Goal: Find specific page/section: Find specific page/section

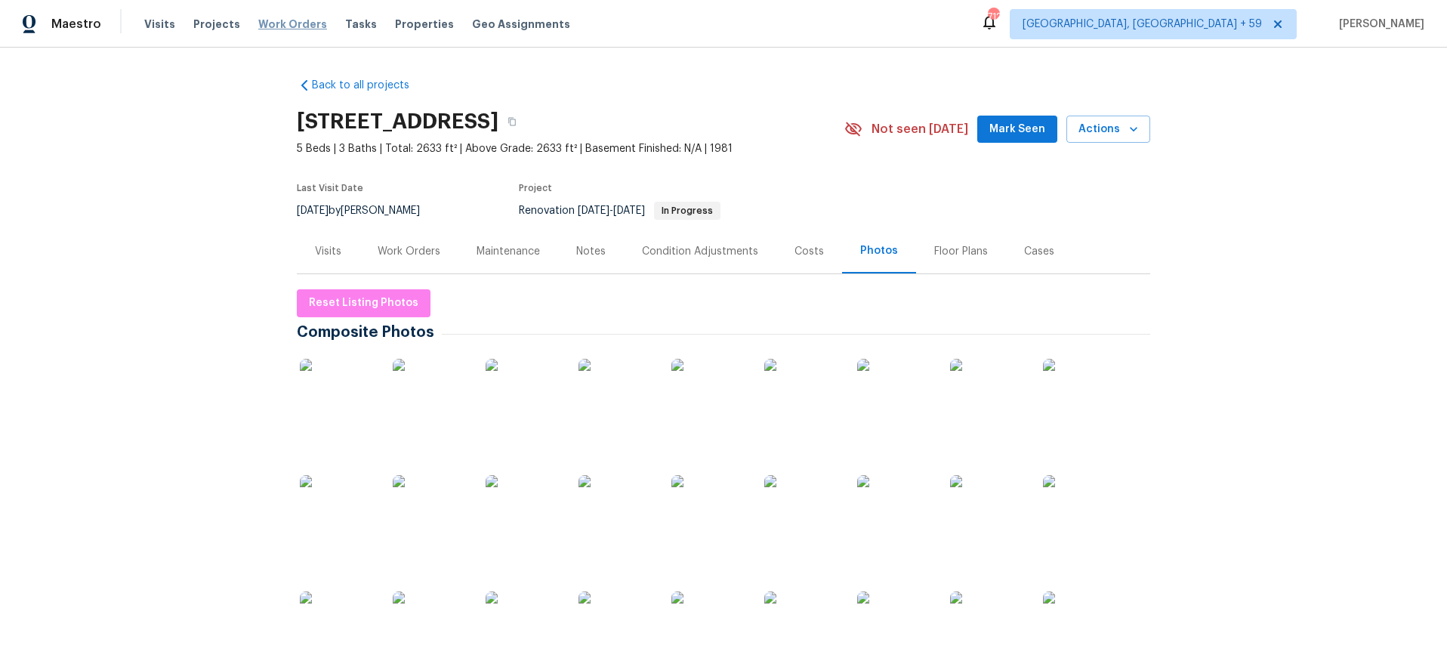
click at [293, 25] on span "Work Orders" at bounding box center [292, 24] width 69 height 15
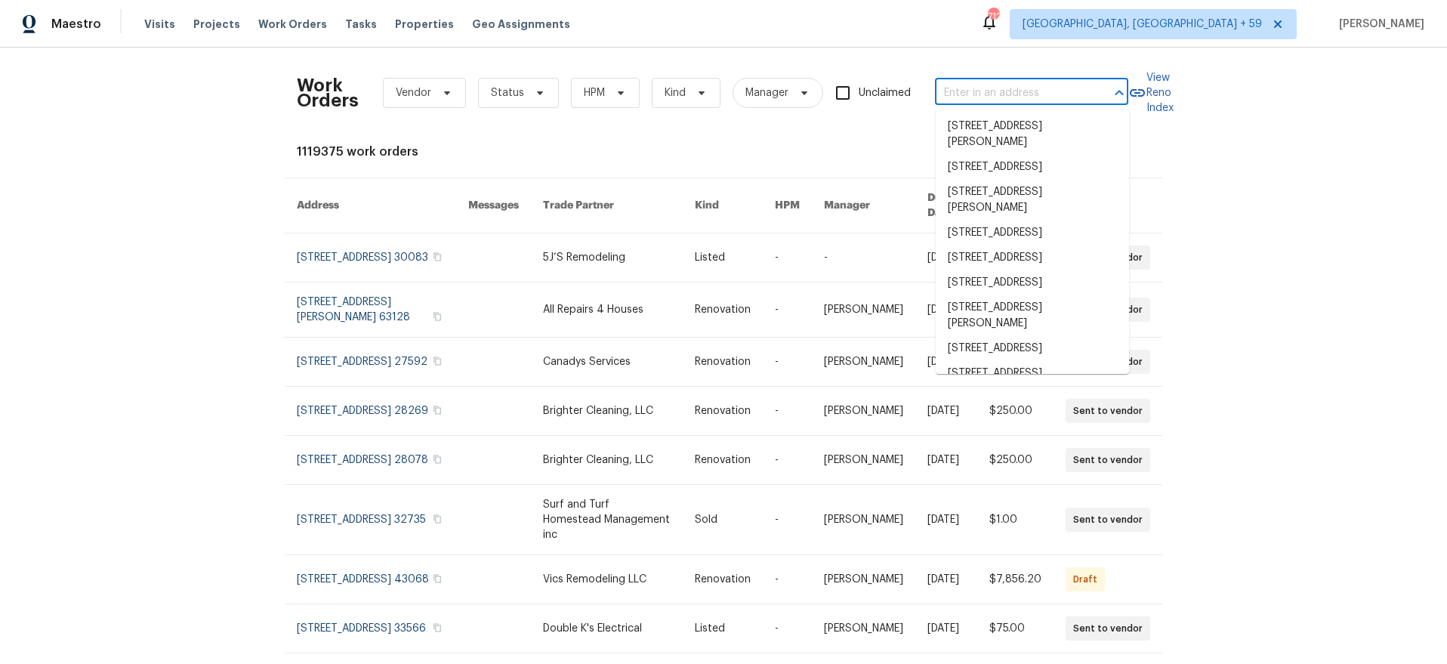
click at [1021, 97] on input "text" at bounding box center [1010, 93] width 151 height 23
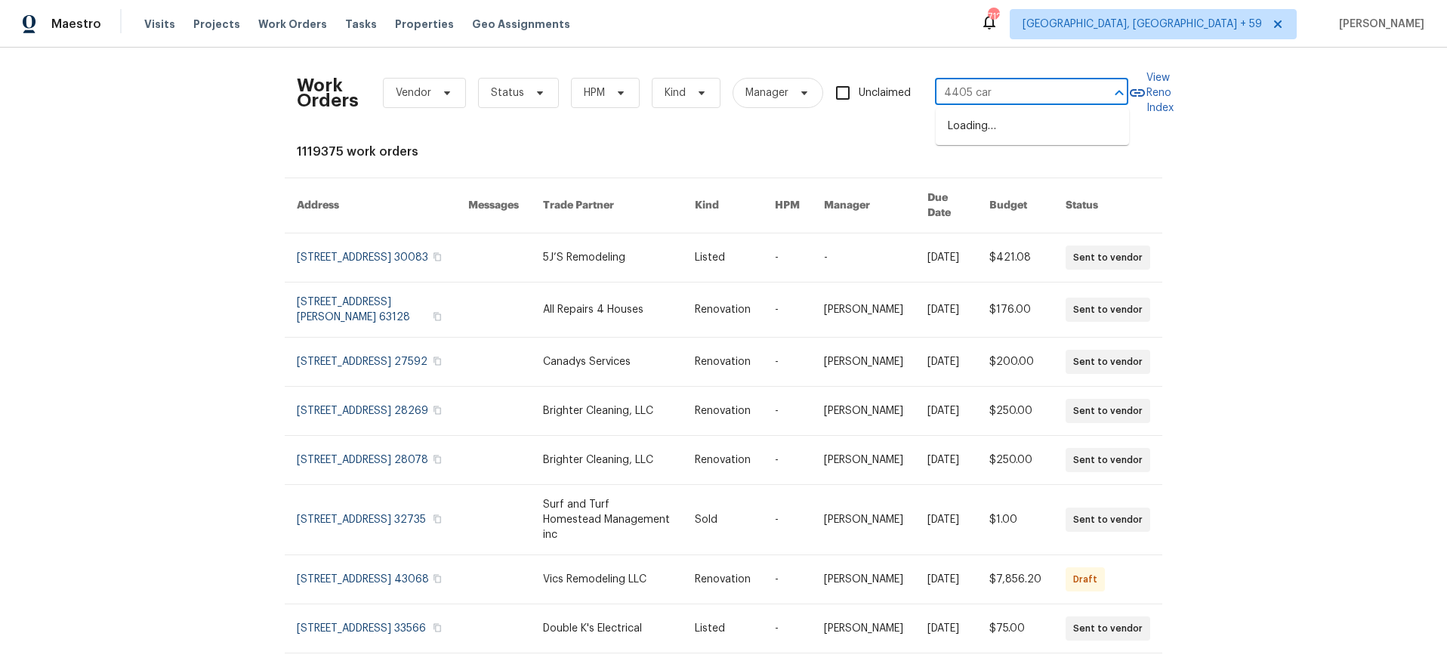
type input "4405 [PERSON_NAME]"
click at [1005, 128] on li "[STREET_ADDRESS][PERSON_NAME][PERSON_NAME]" at bounding box center [1031, 134] width 193 height 41
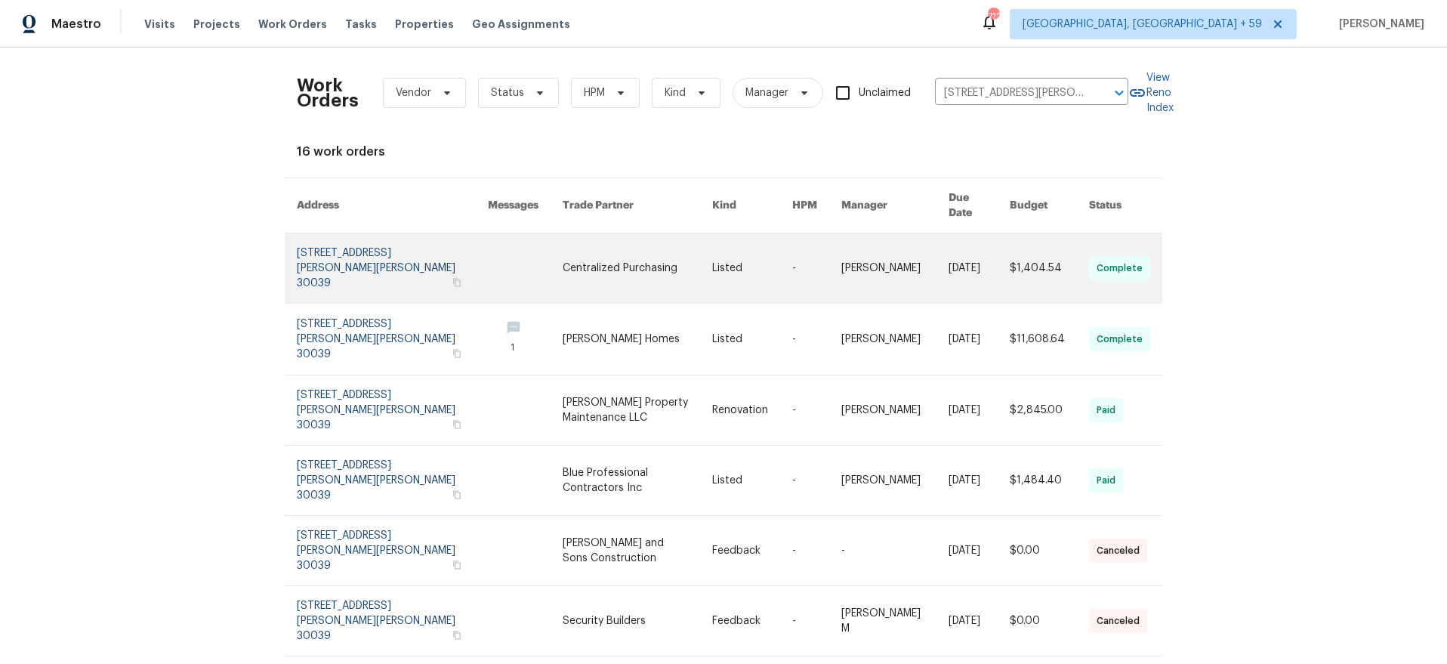
click at [488, 233] on link at bounding box center [525, 267] width 75 height 69
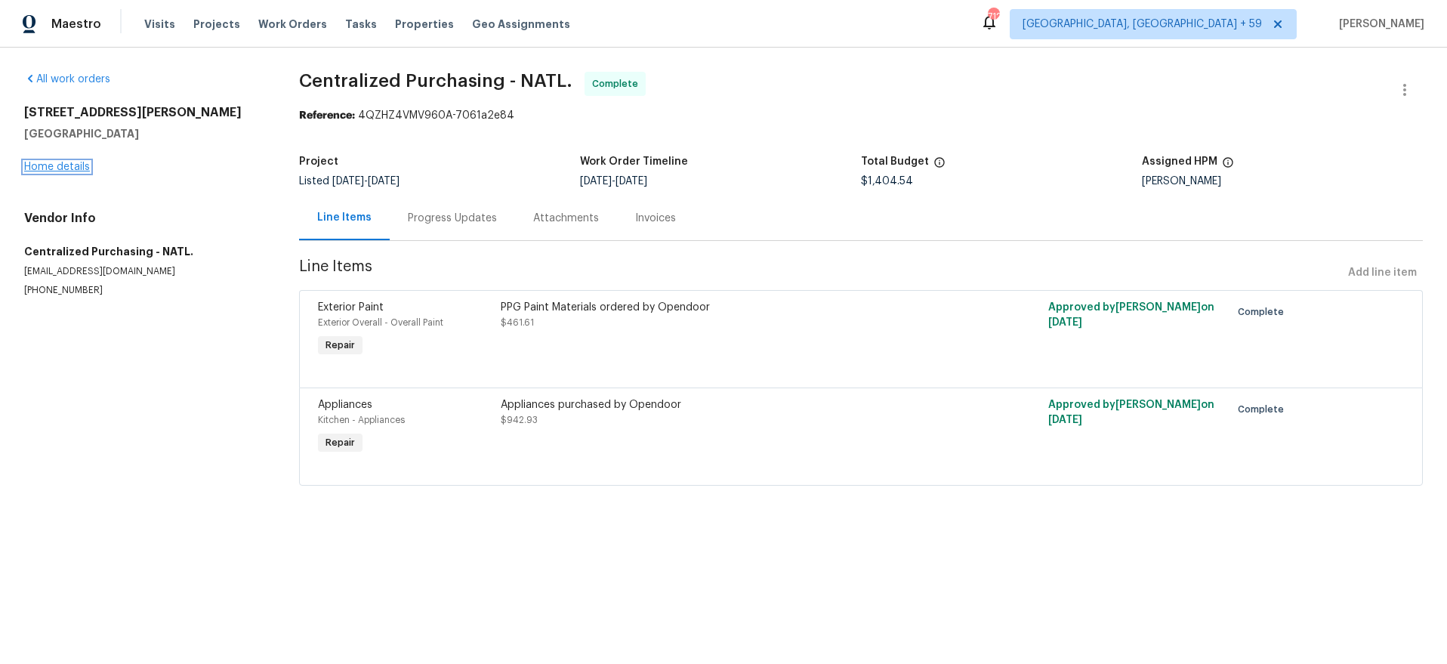
click at [63, 166] on link "Home details" at bounding box center [57, 167] width 66 height 11
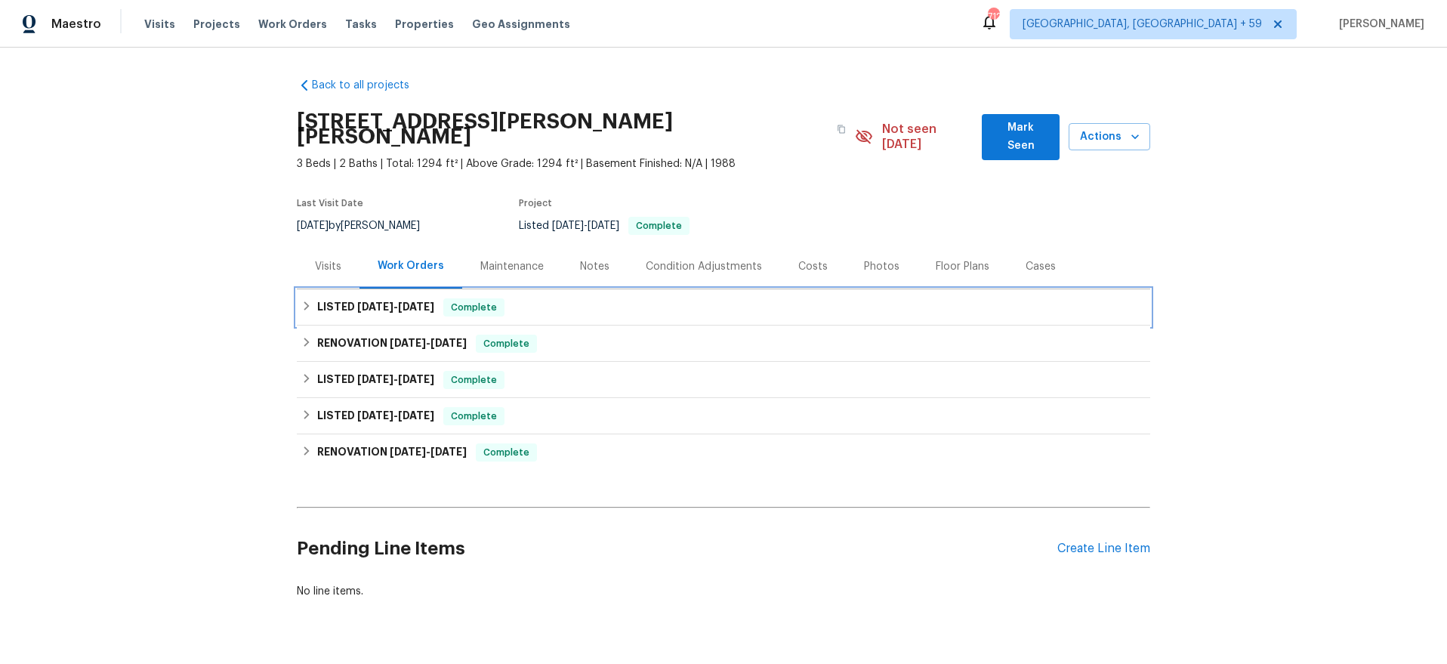
click at [347, 298] on h6 "LISTED [DATE] - [DATE]" at bounding box center [375, 307] width 117 height 18
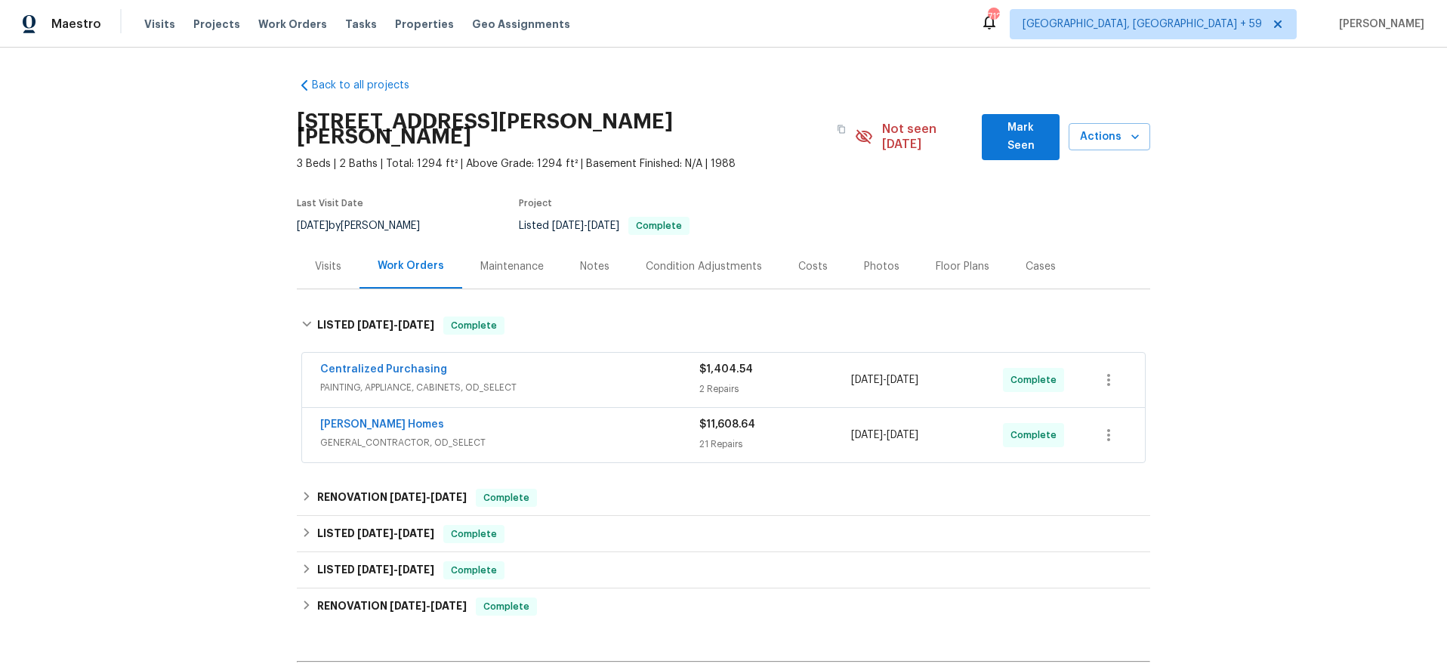
click at [571, 417] on div "[PERSON_NAME] Homes" at bounding box center [509, 426] width 379 height 18
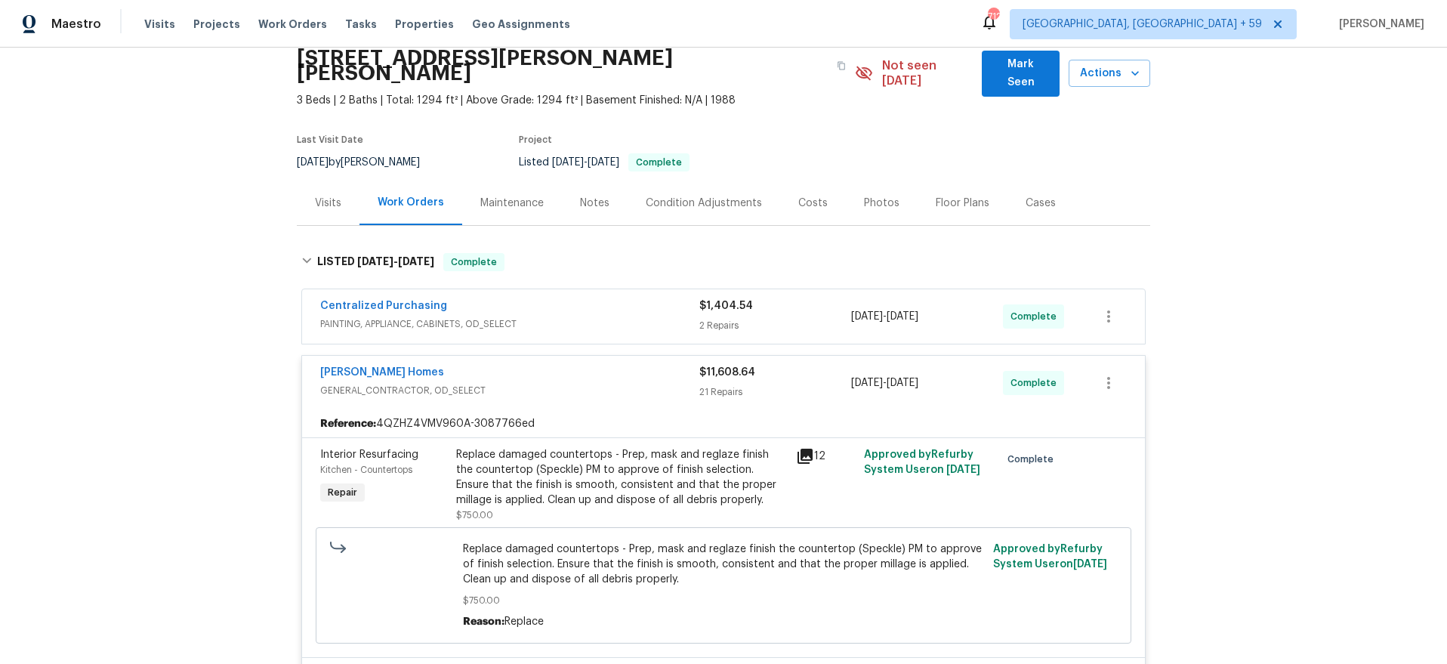
scroll to position [55, 0]
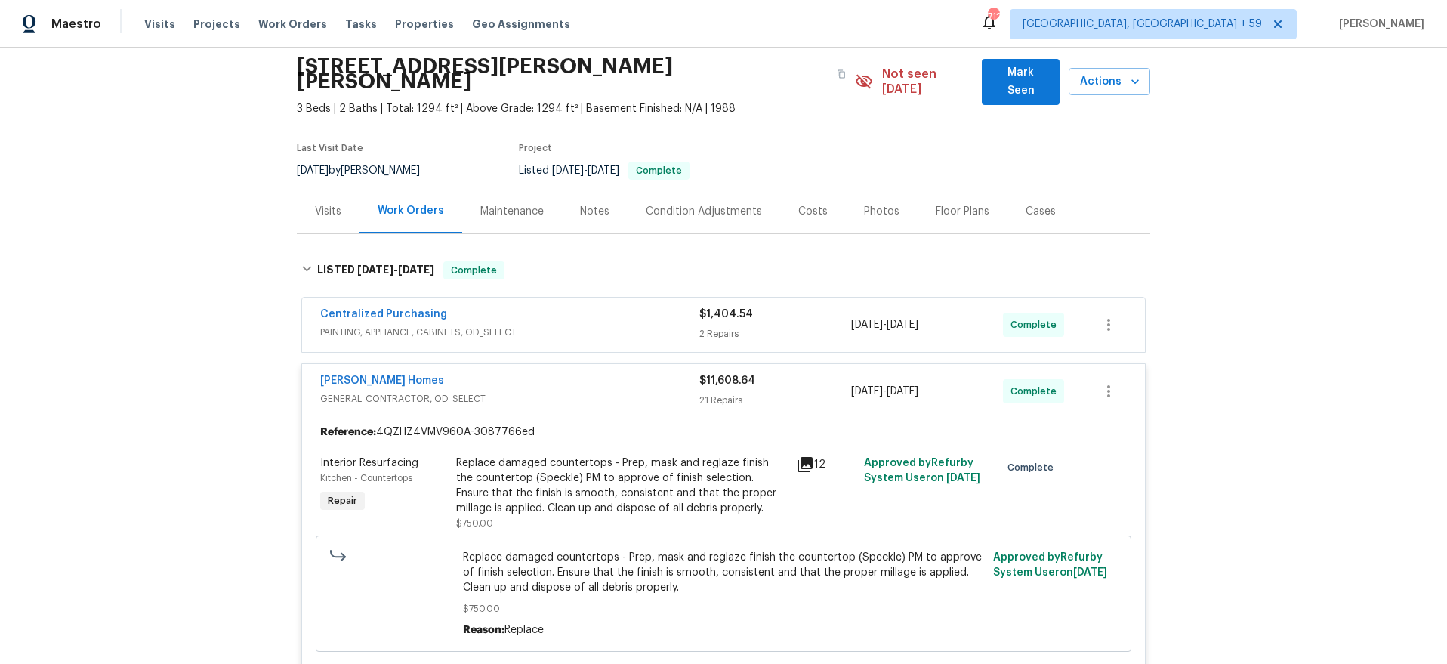
click at [610, 307] on div "Centralized Purchasing" at bounding box center [509, 316] width 379 height 18
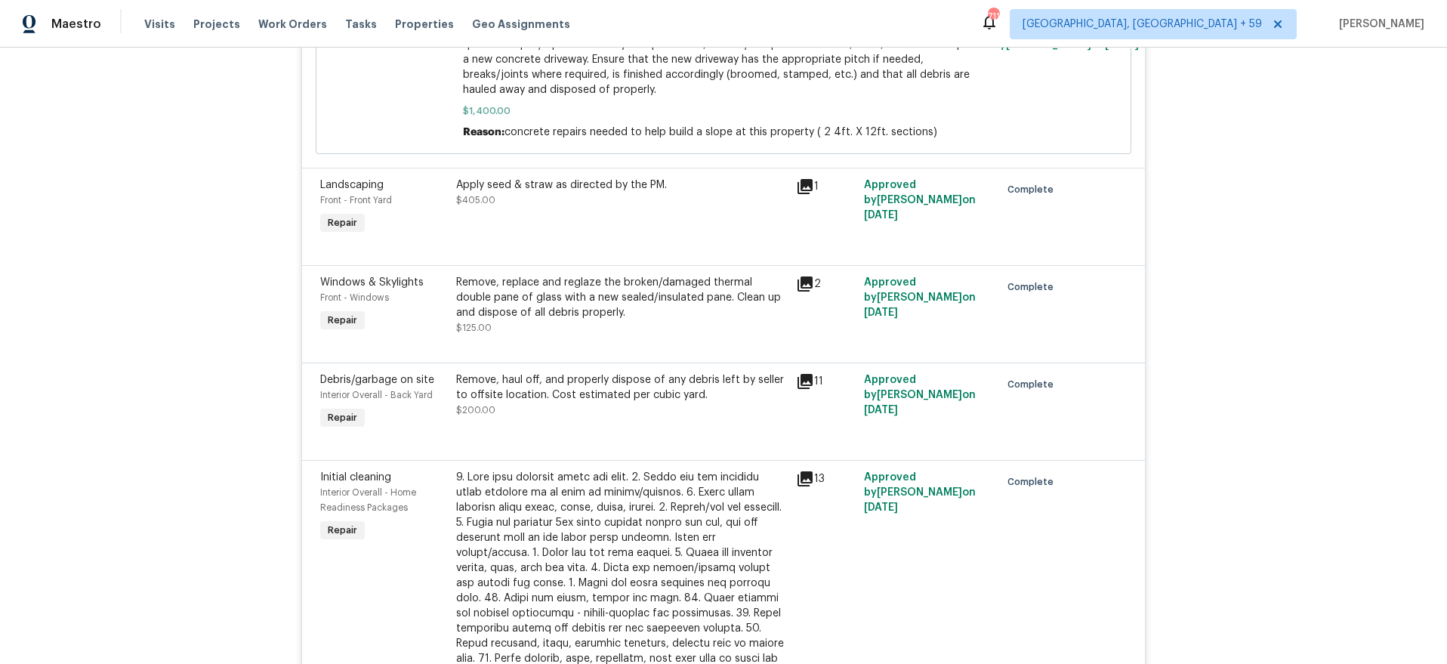
scroll to position [1915, 0]
click at [294, 20] on span "Work Orders" at bounding box center [292, 24] width 69 height 15
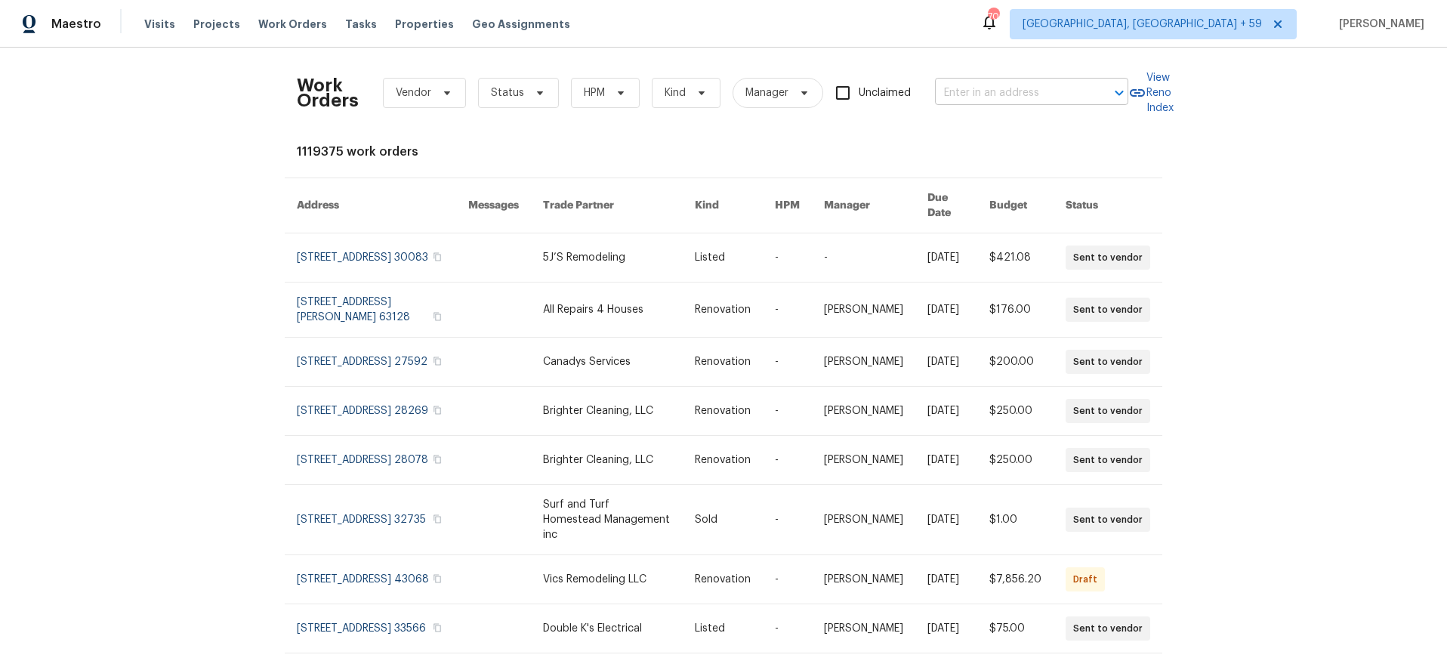
click at [953, 90] on input "text" at bounding box center [1010, 93] width 151 height 23
type input "117 [PERSON_NAME]"
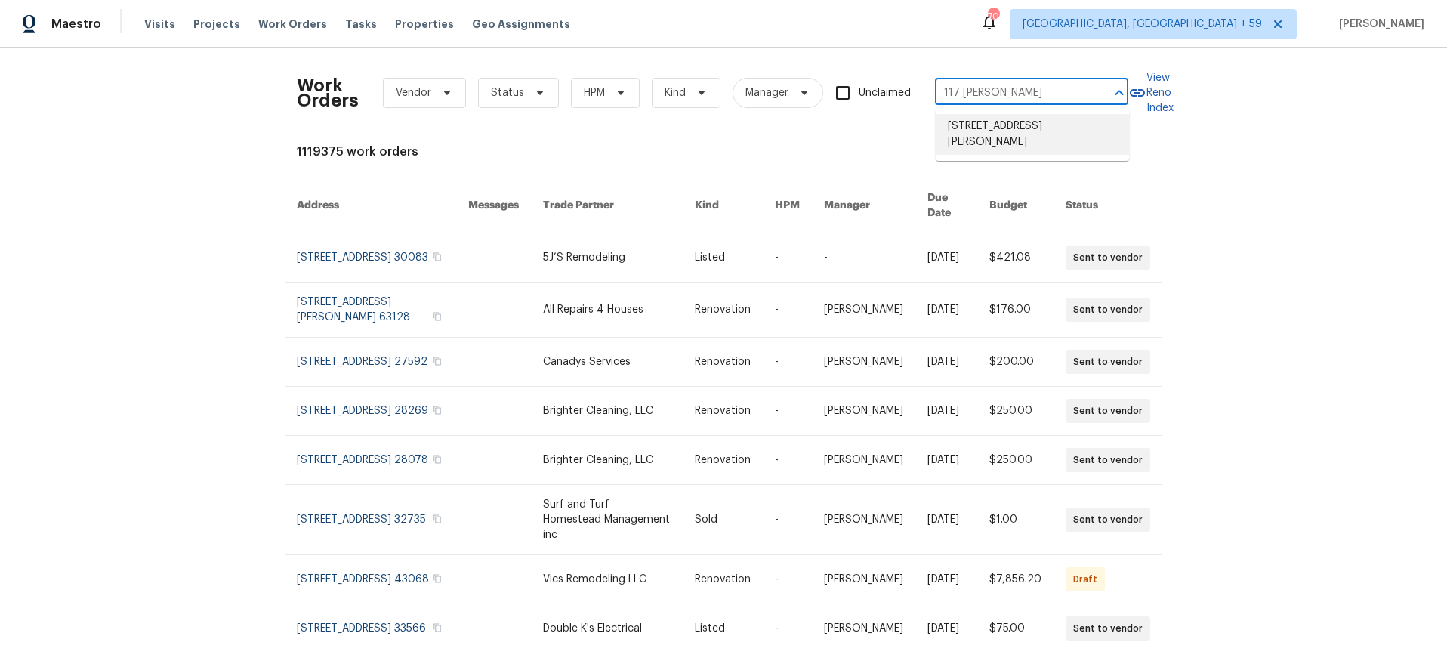
click at [986, 131] on li "[STREET_ADDRESS][PERSON_NAME]" at bounding box center [1031, 134] width 193 height 41
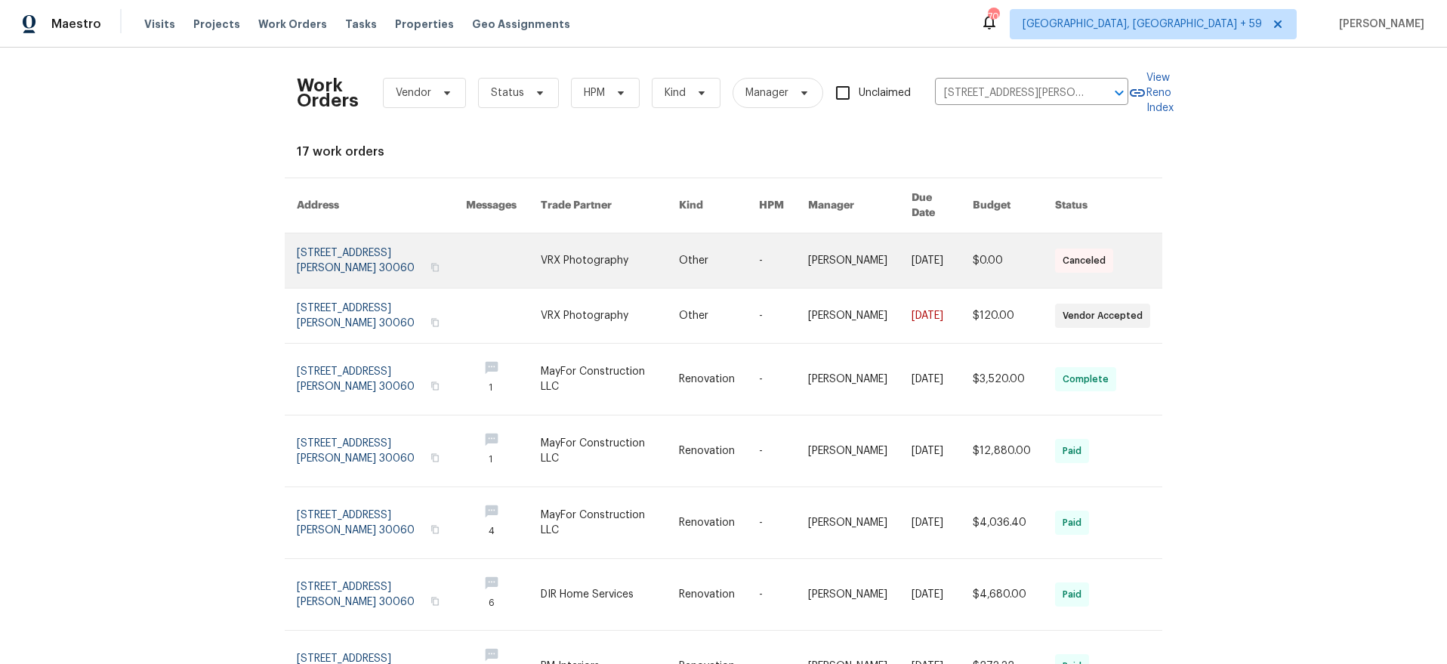
click at [339, 244] on link at bounding box center [381, 260] width 169 height 54
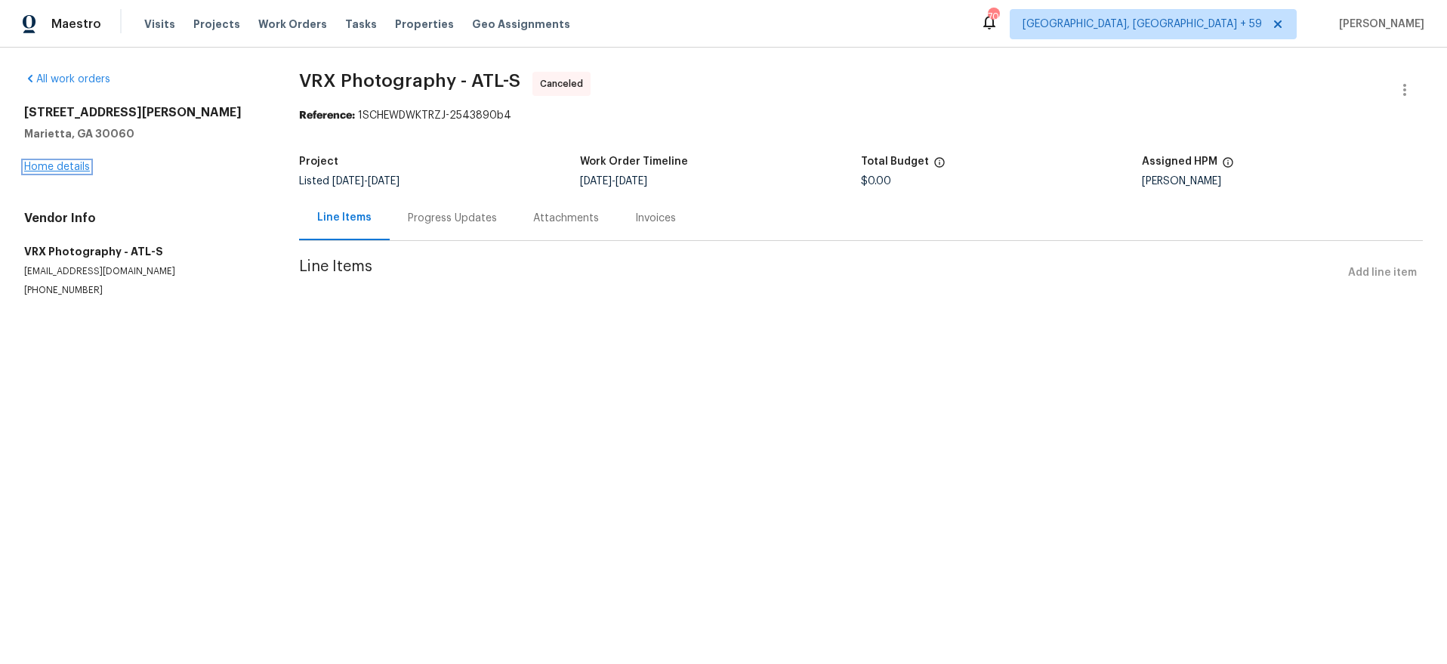
click at [60, 168] on link "Home details" at bounding box center [57, 167] width 66 height 11
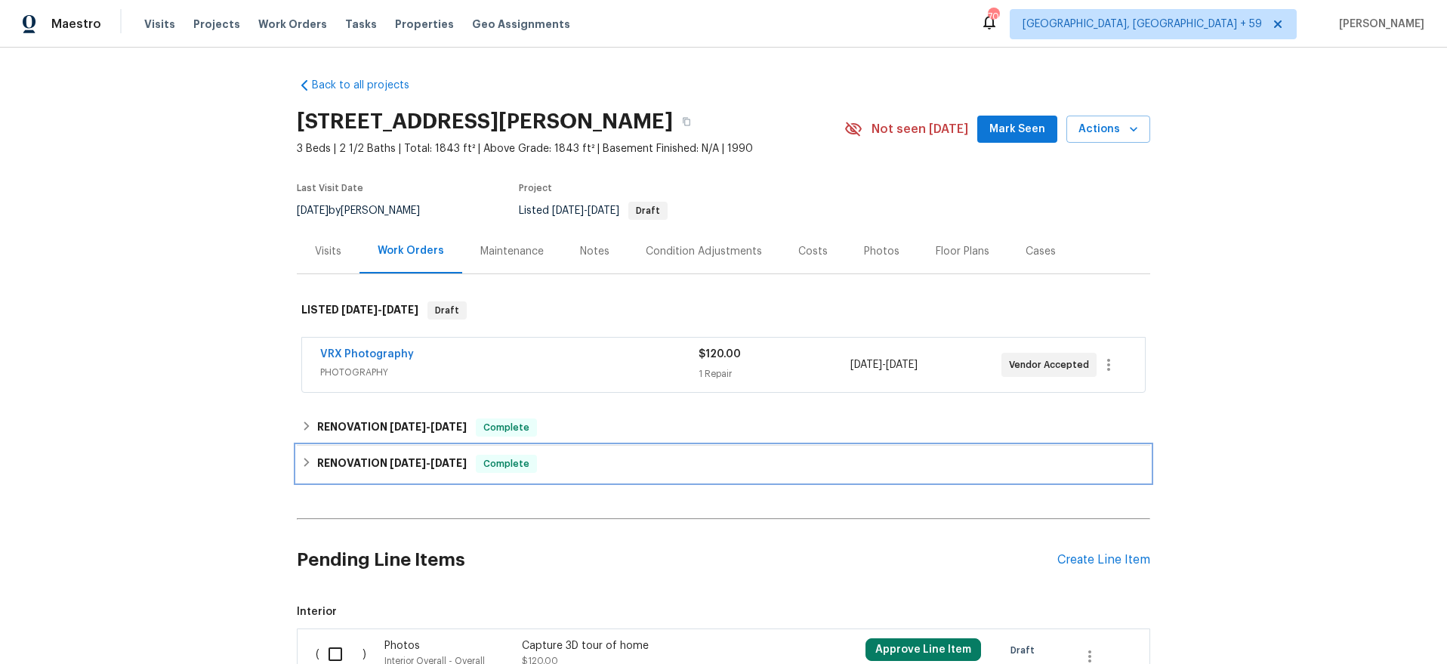
click at [349, 461] on h6 "RENOVATION [DATE] - [DATE]" at bounding box center [391, 464] width 149 height 18
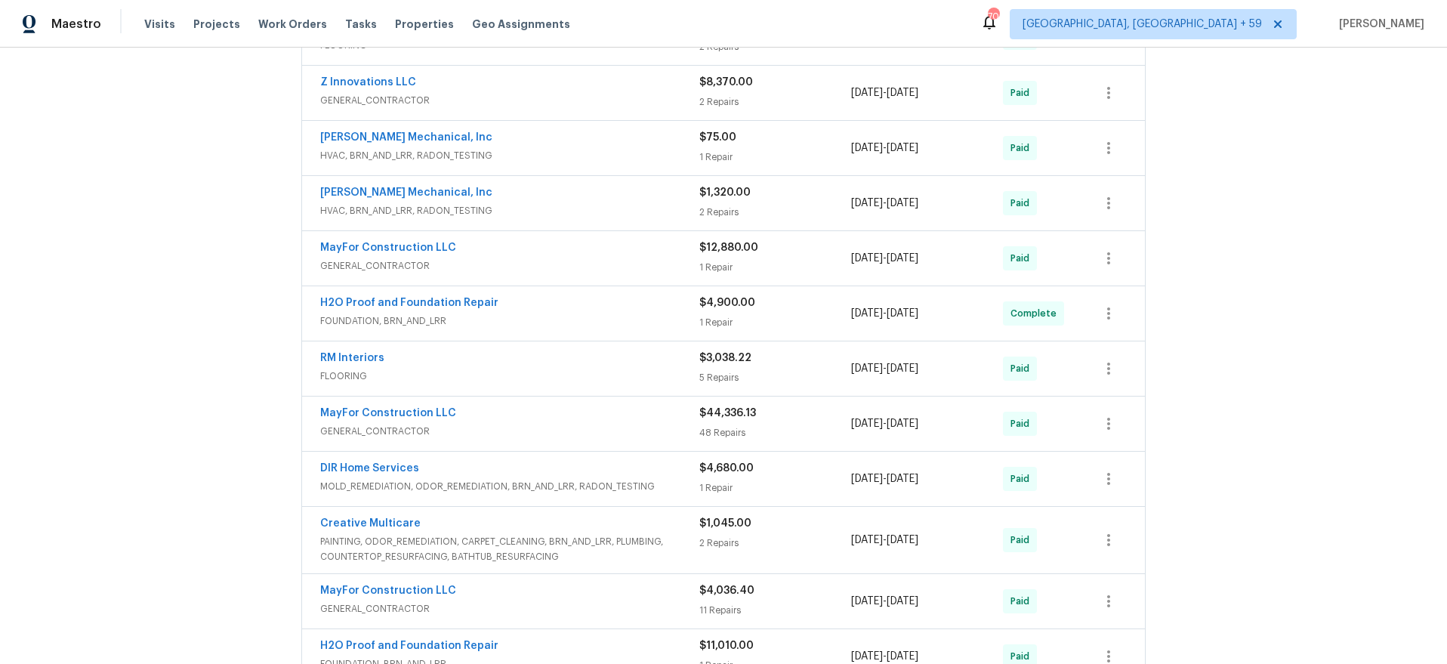
scroll to position [489, 0]
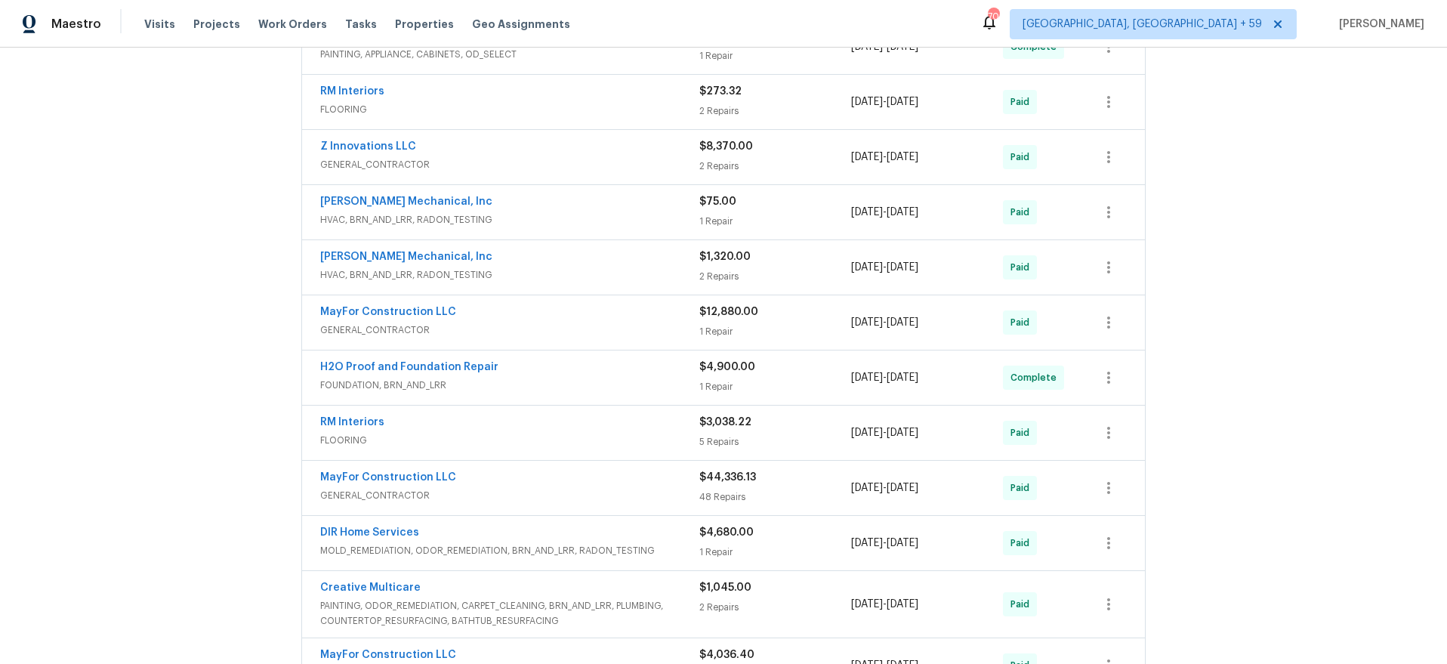
click at [568, 203] on div "[PERSON_NAME] Mechanical, Inc" at bounding box center [509, 203] width 379 height 18
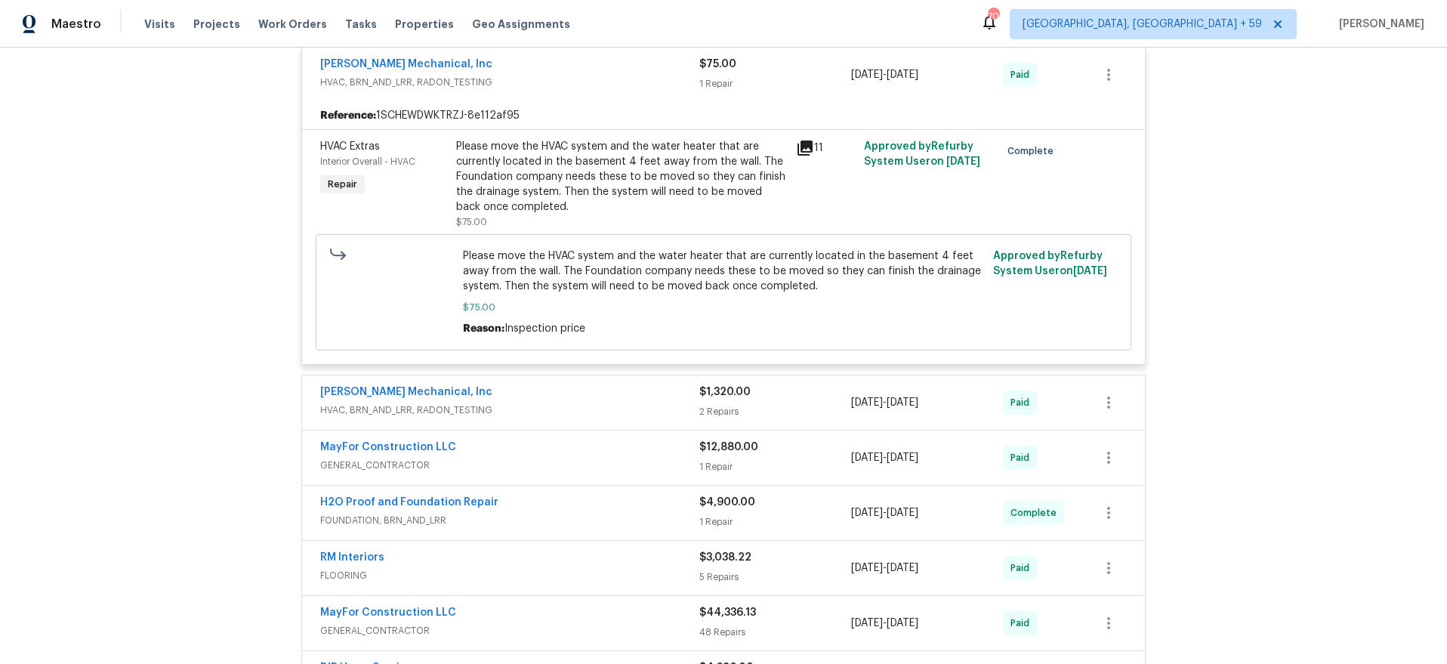
scroll to position [646, 0]
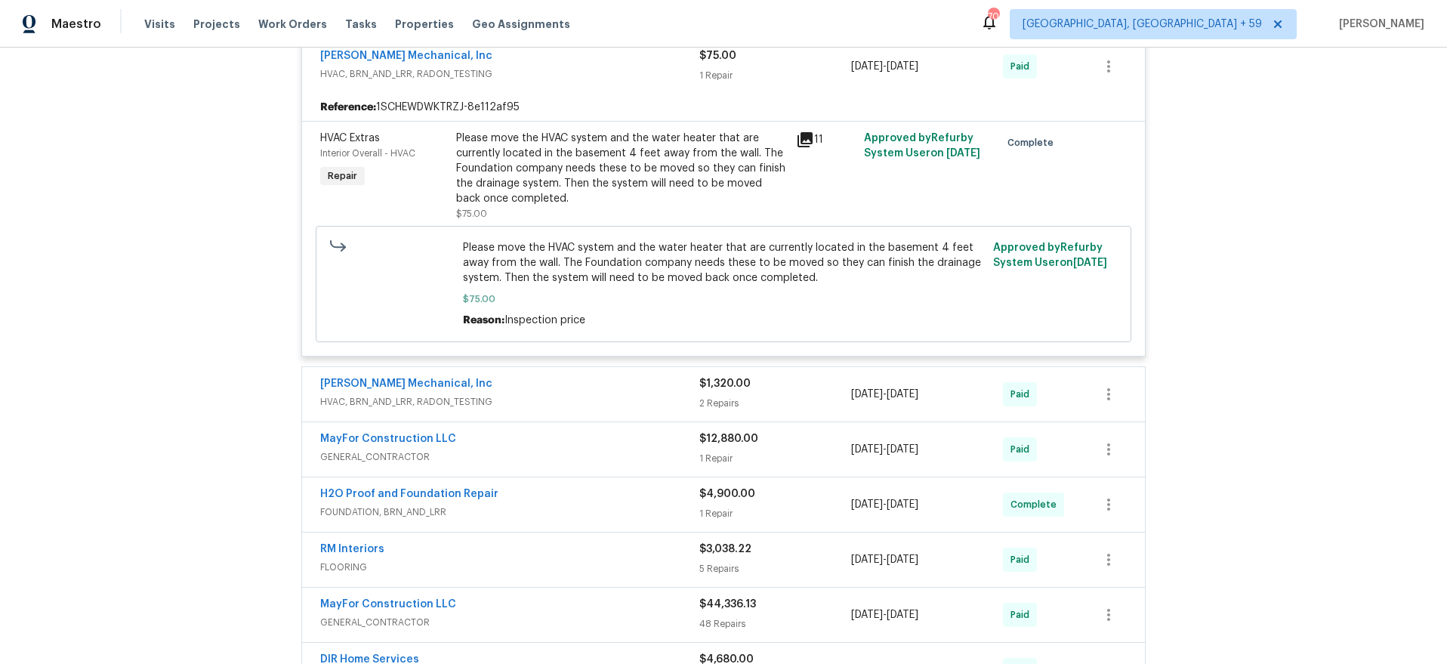
click at [582, 387] on div "[PERSON_NAME] Mechanical, Inc" at bounding box center [509, 385] width 379 height 18
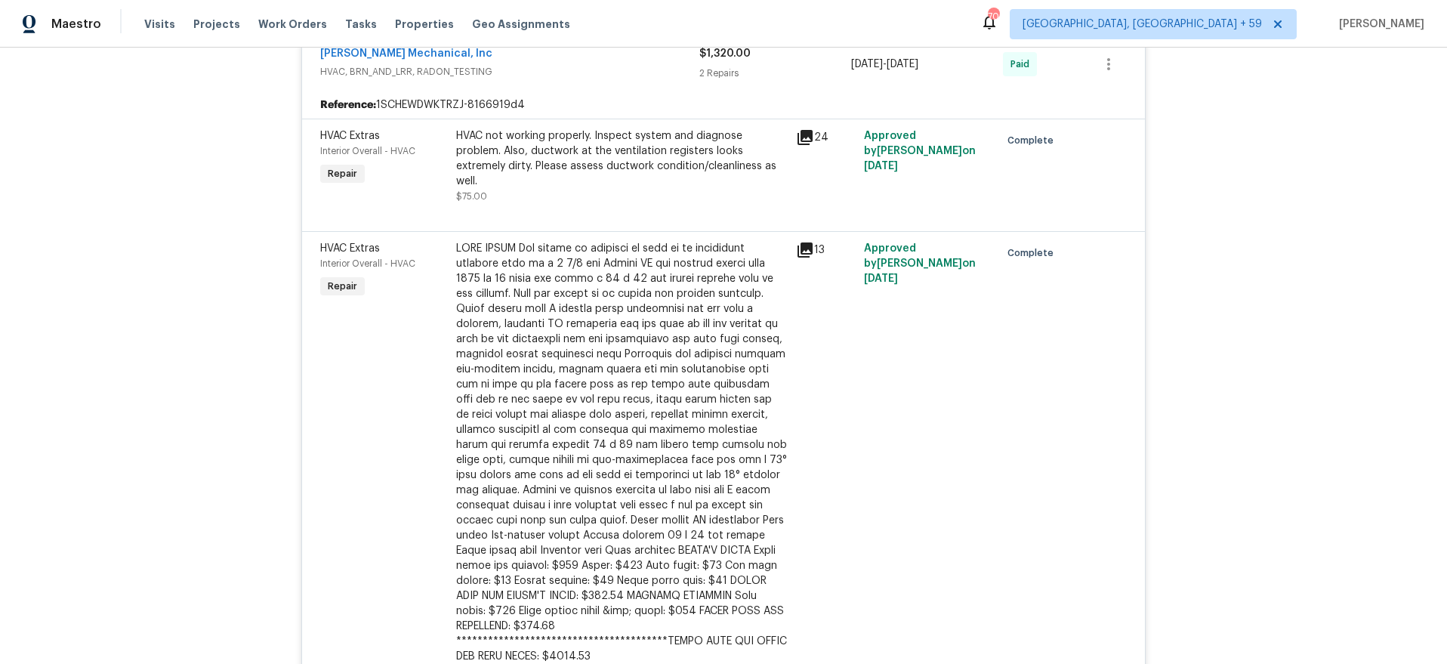
scroll to position [989, 0]
